Goal: Complete application form

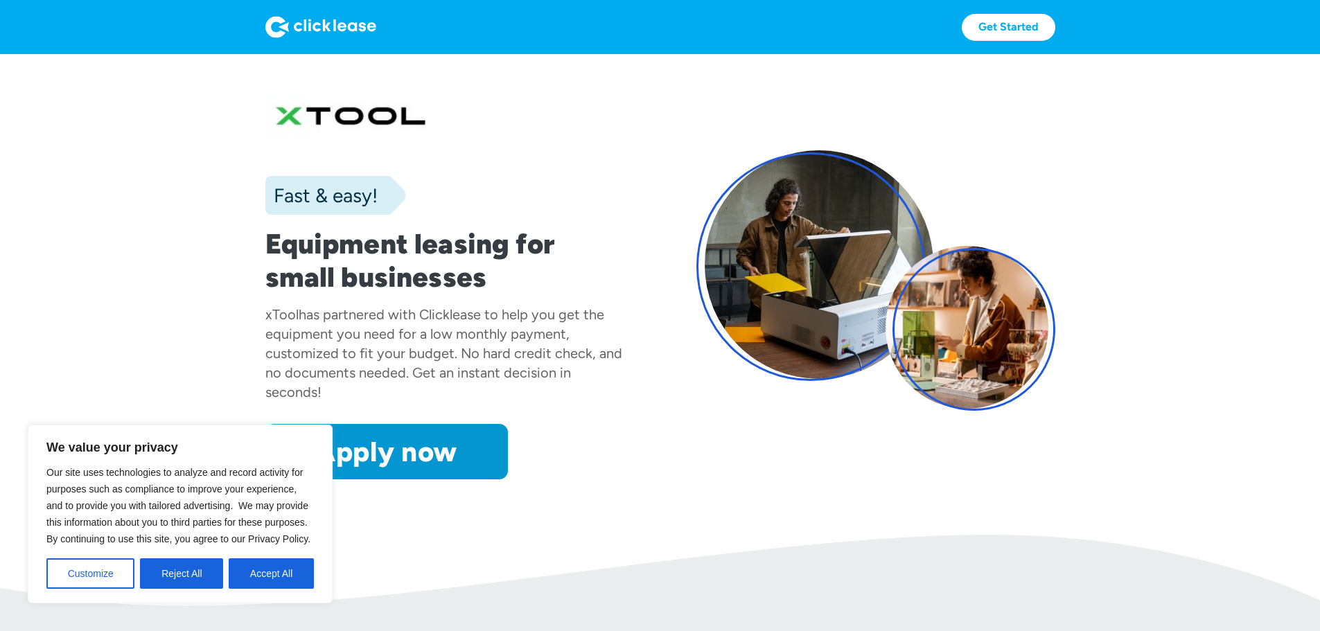
click at [244, 575] on button "Accept All" at bounding box center [271, 574] width 85 height 30
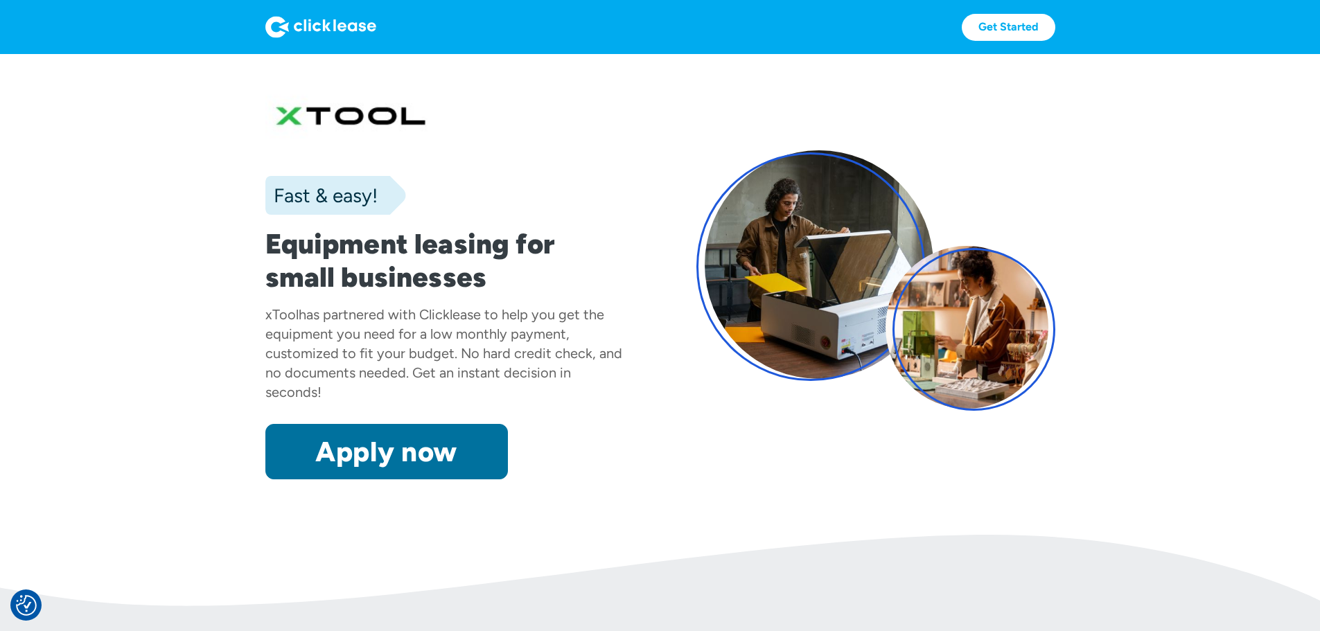
click at [297, 480] on link "Apply now" at bounding box center [386, 451] width 243 height 55
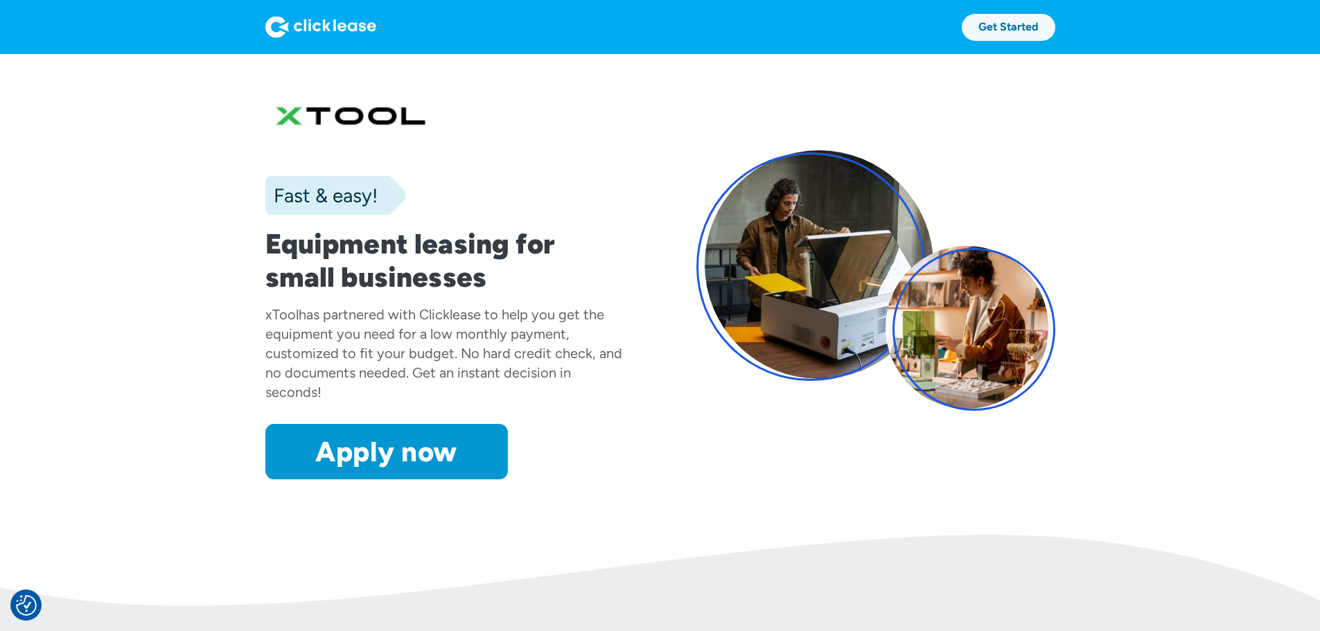
click at [1056, 26] on link "Get Started" at bounding box center [1009, 27] width 94 height 27
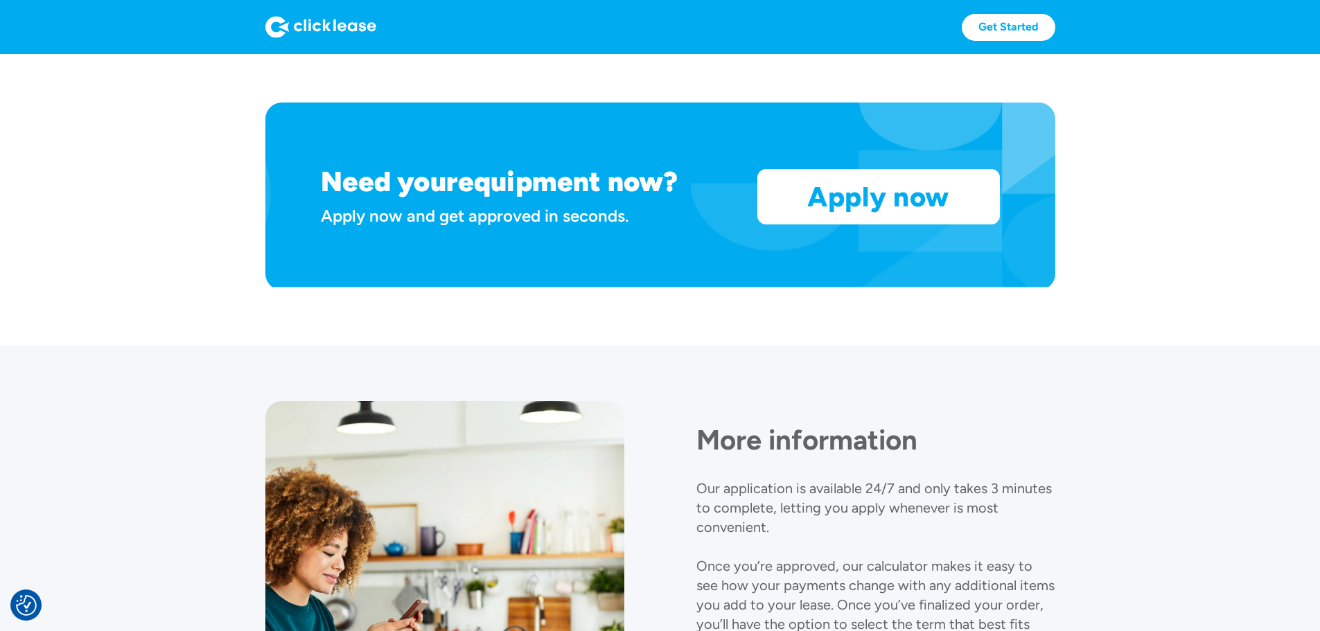
scroll to position [1178, 0]
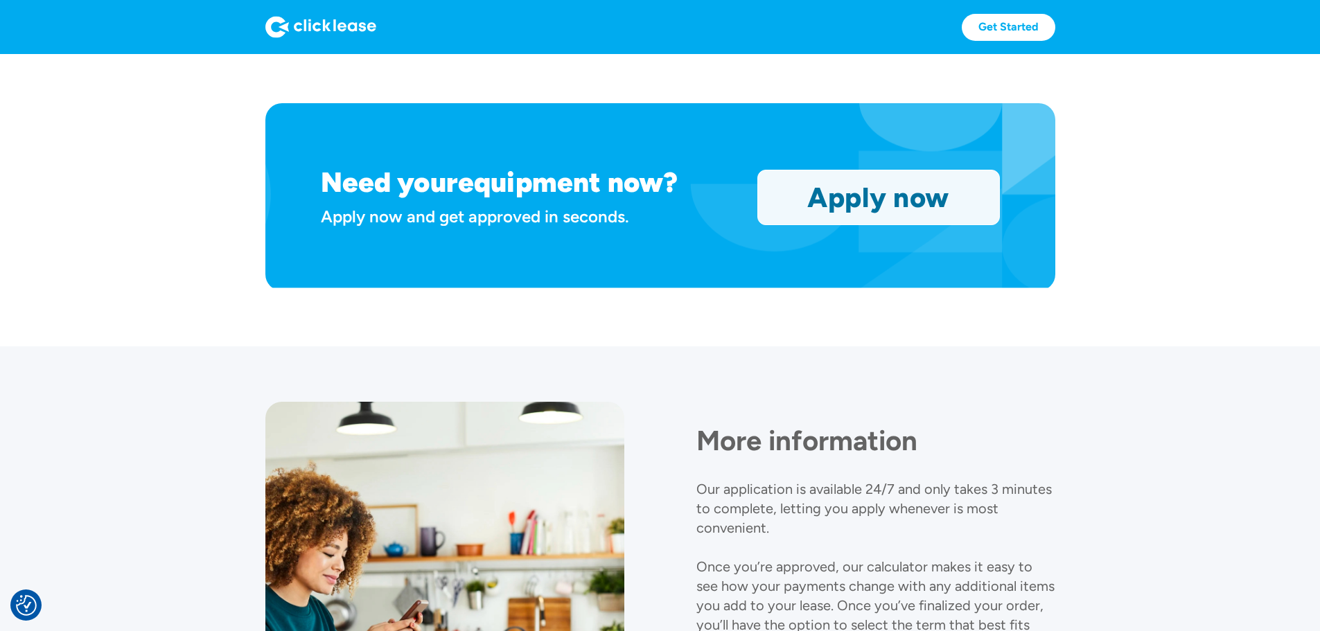
click at [949, 225] on link "Apply now" at bounding box center [878, 198] width 241 height 54
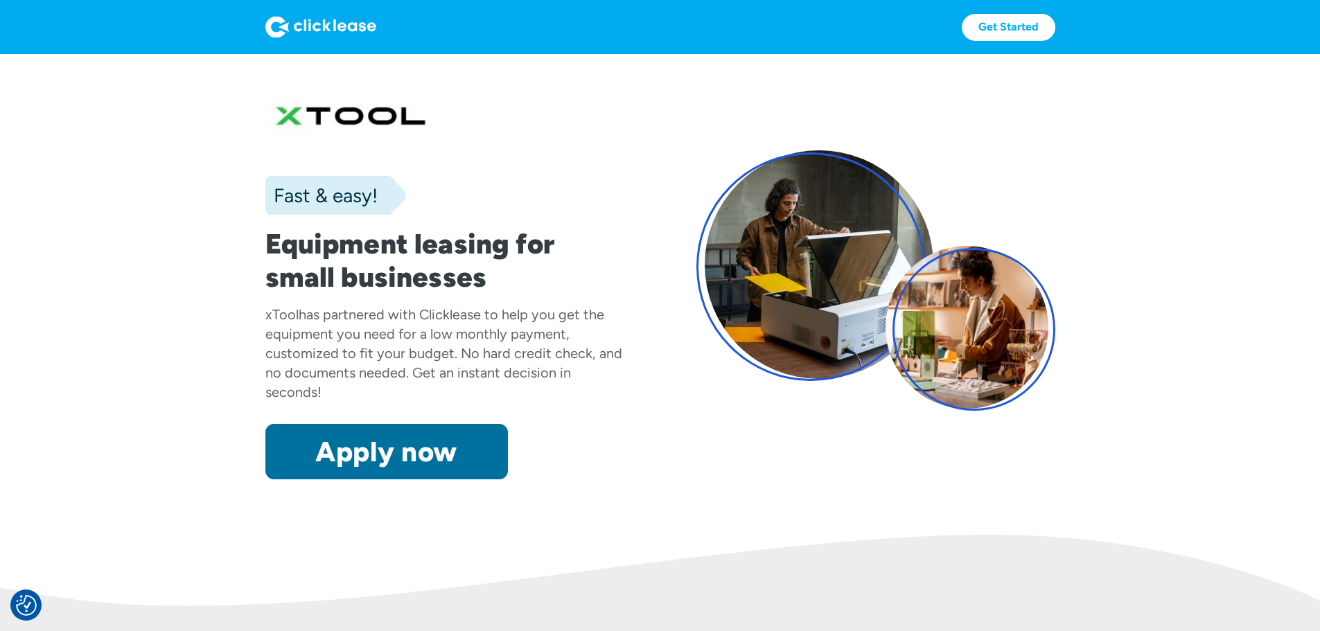
click at [320, 480] on link "Apply now" at bounding box center [386, 451] width 243 height 55
